Goal: Task Accomplishment & Management: Use online tool/utility

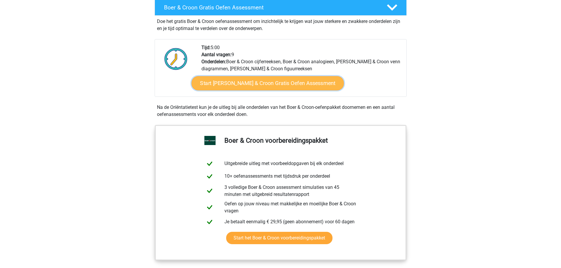
scroll to position [175, 0]
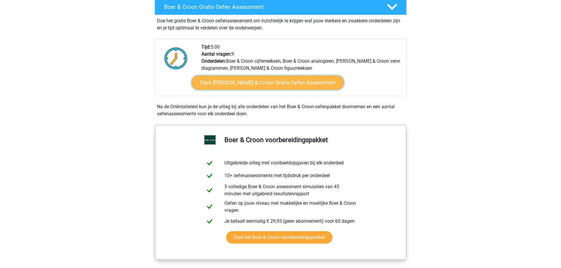
click at [264, 83] on link "Start Boer & Croon Gratis Oefen Assessment" at bounding box center [267, 83] width 152 height 14
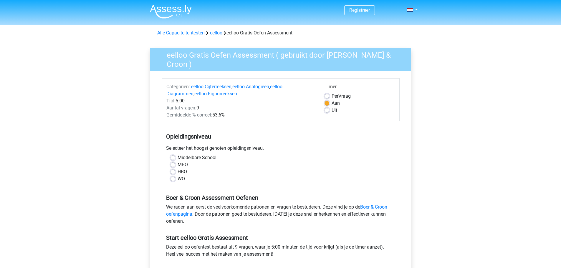
scroll to position [0, 0]
click at [178, 176] on label "WO" at bounding box center [181, 178] width 7 height 7
click at [175, 176] on input "WO" at bounding box center [172, 178] width 5 height 6
radio input "true"
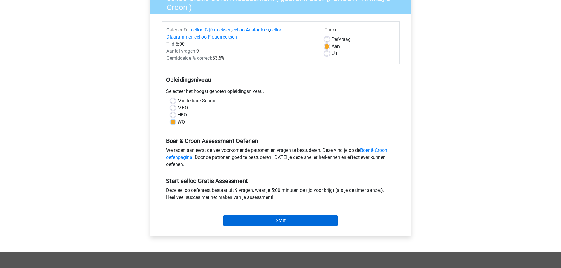
scroll to position [57, 0]
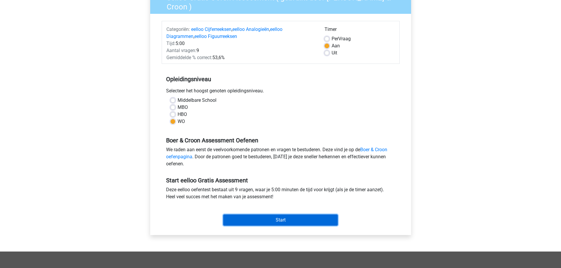
click at [248, 217] on input "Start" at bounding box center [280, 220] width 115 height 11
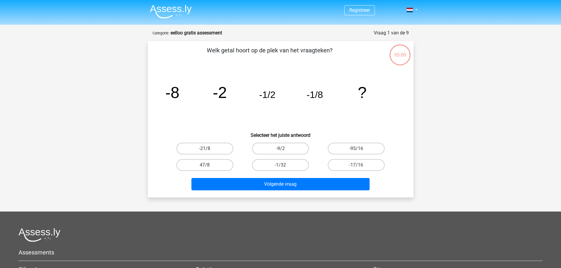
scroll to position [0, 0]
